Goal: Task Accomplishment & Management: Manage account settings

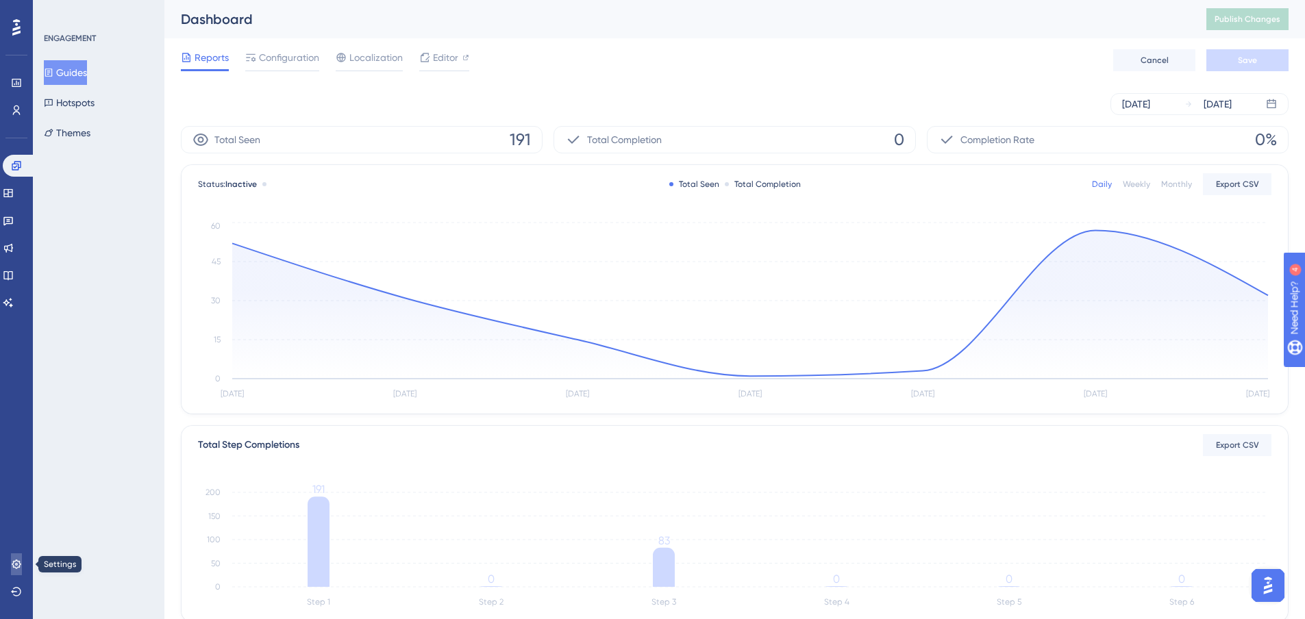
click at [11, 563] on link at bounding box center [16, 565] width 11 height 22
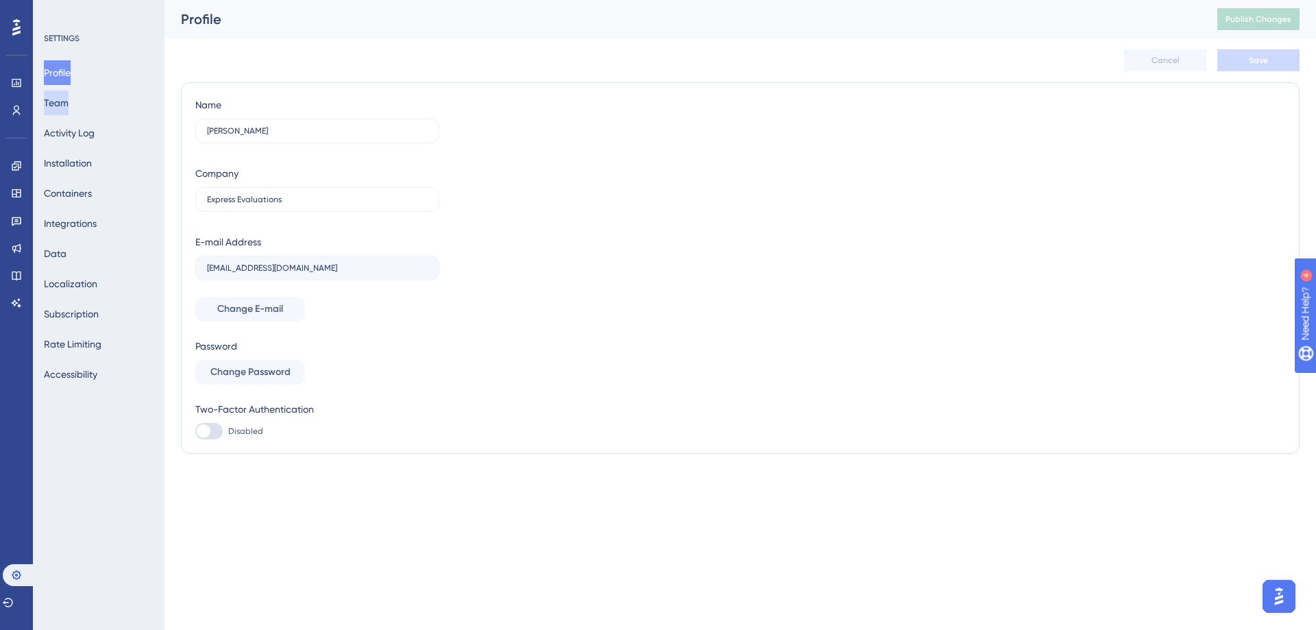
click at [69, 103] on button "Team" at bounding box center [56, 102] width 25 height 25
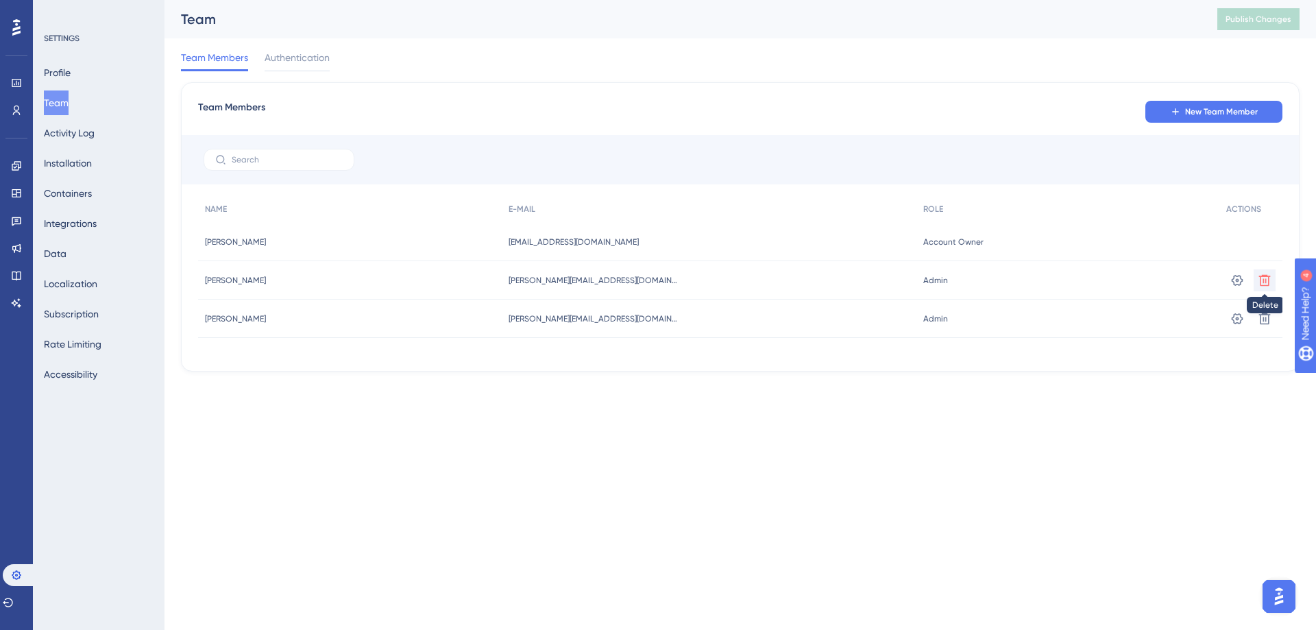
click at [1261, 282] on icon at bounding box center [1264, 280] width 14 height 14
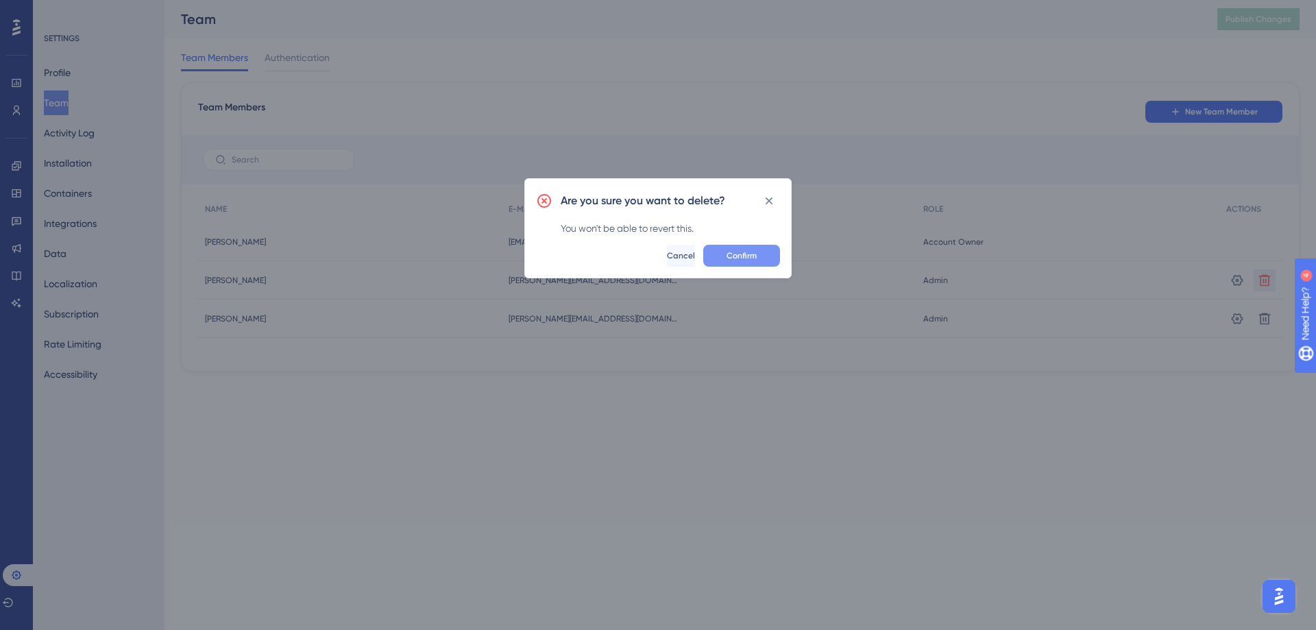
click at [738, 259] on span "Confirm" at bounding box center [741, 255] width 30 height 11
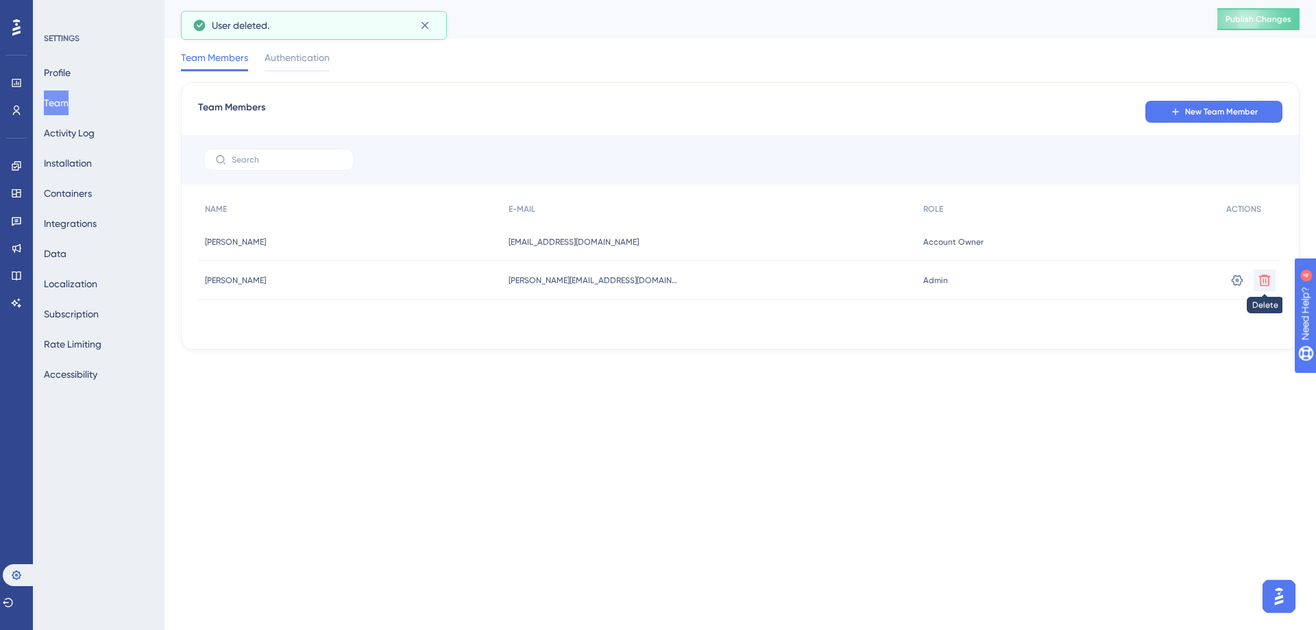
click at [1266, 282] on icon at bounding box center [1264, 280] width 14 height 14
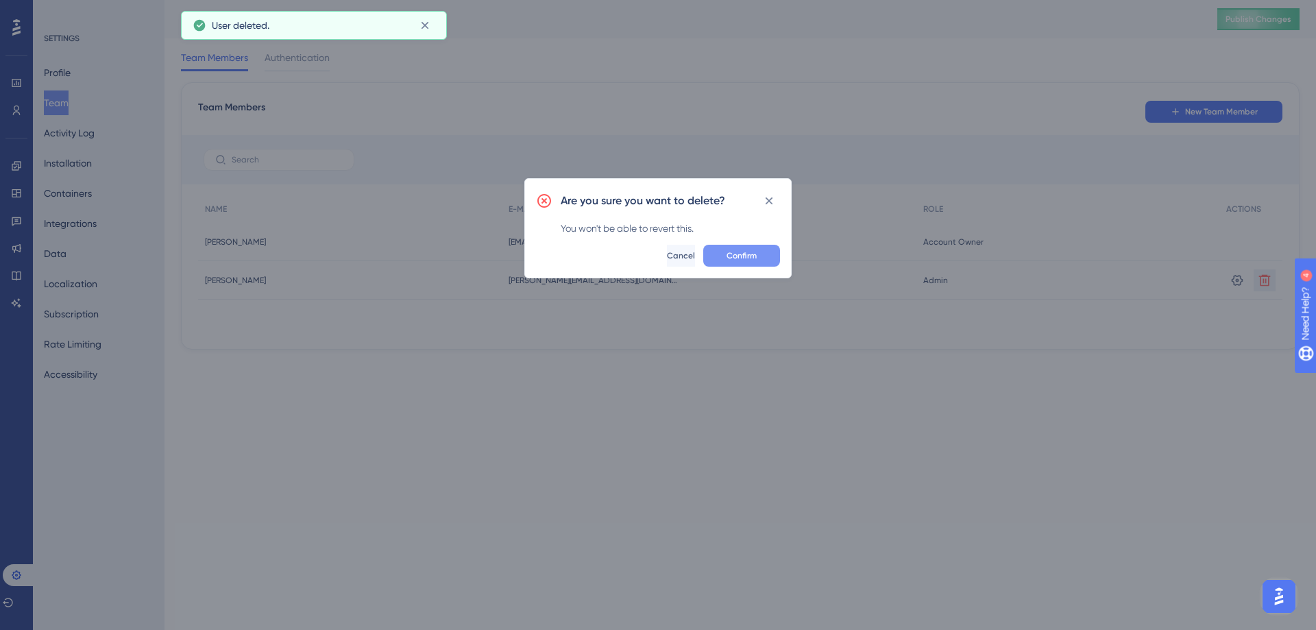
click at [721, 258] on button "Confirm" at bounding box center [741, 256] width 77 height 22
